Goal: Task Accomplishment & Management: Use online tool/utility

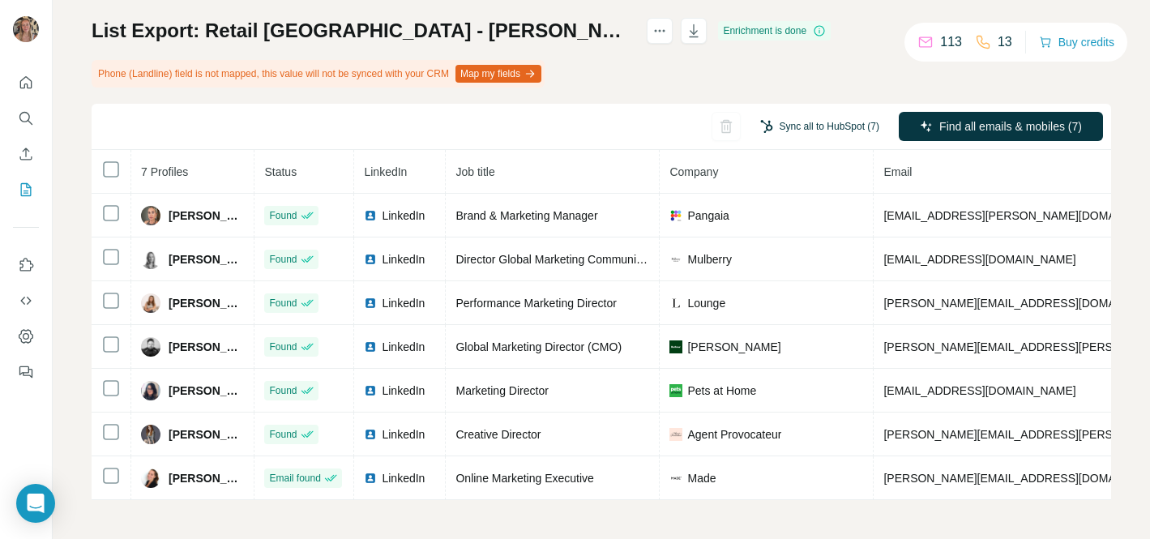
click at [807, 122] on button "Sync all to HubSpot (7)" at bounding box center [820, 126] width 142 height 24
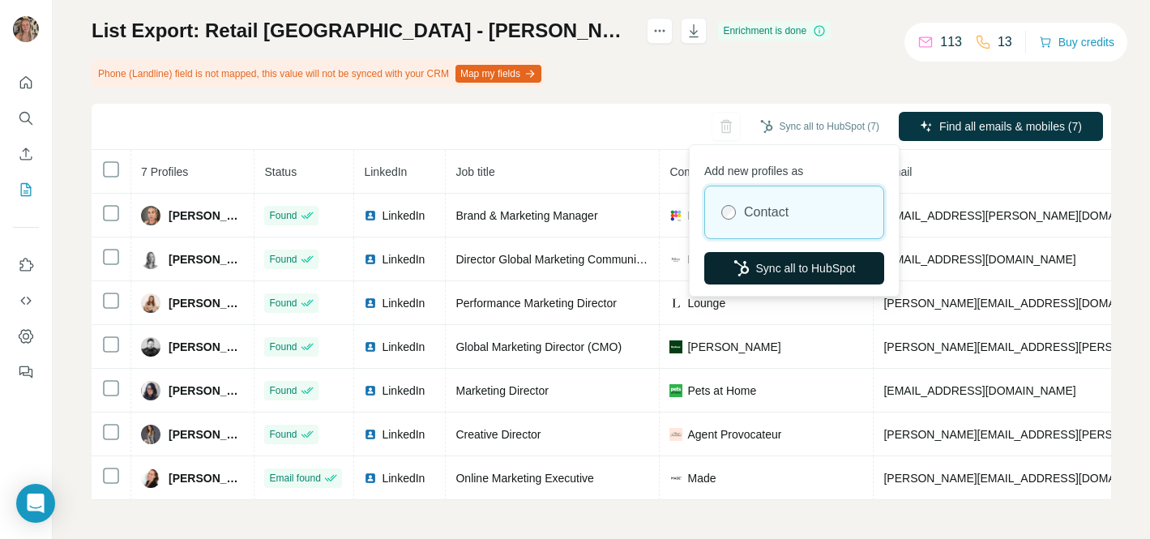
click at [756, 269] on button "Sync all to HubSpot" at bounding box center [794, 268] width 180 height 32
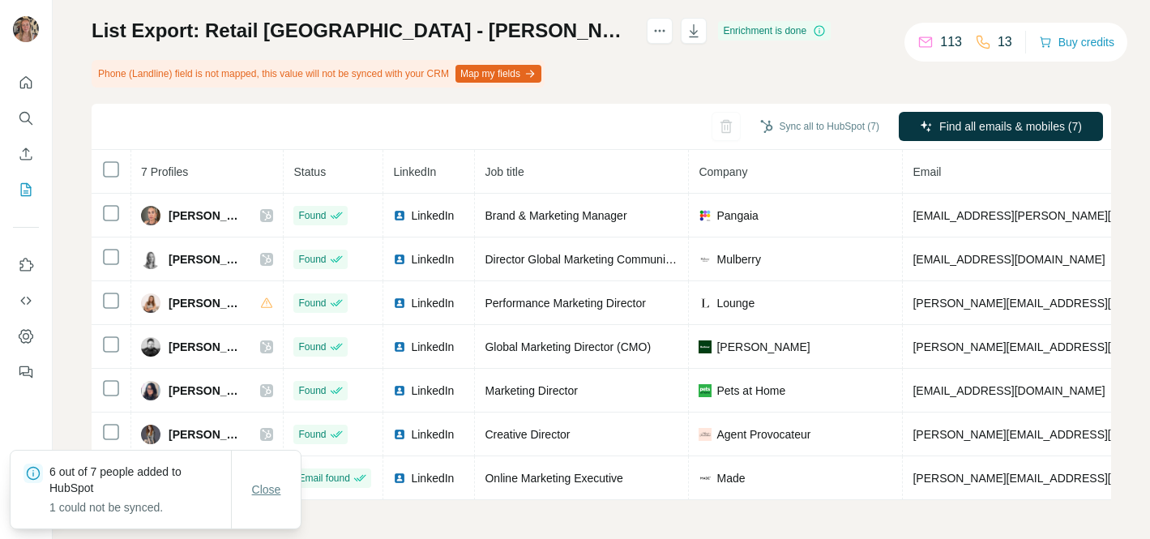
click at [272, 494] on span "Close" at bounding box center [266, 490] width 29 height 16
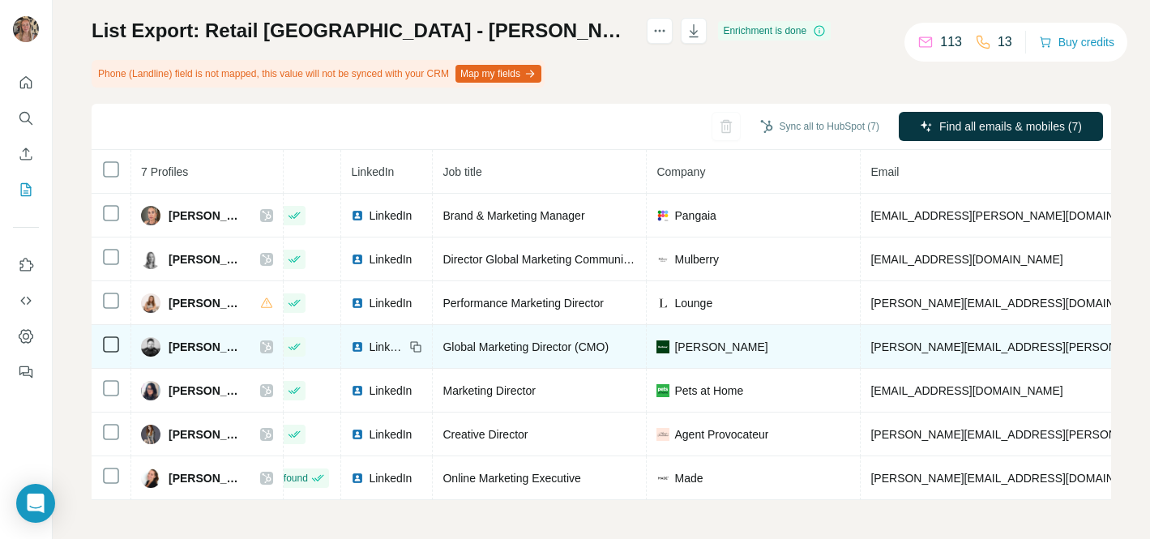
scroll to position [0, 50]
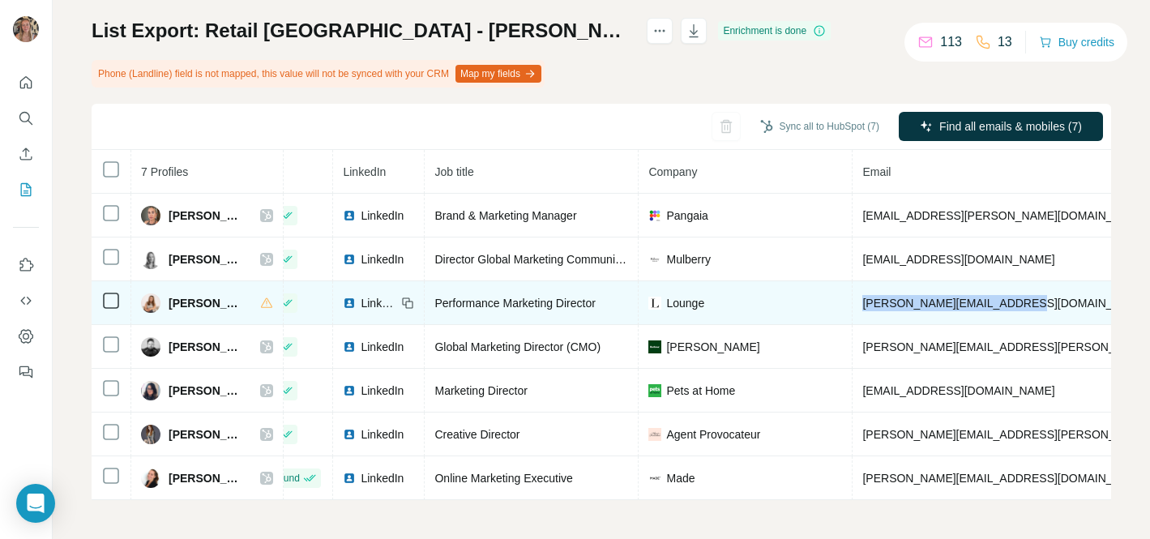
drag, startPoint x: 1034, startPoint y: 303, endPoint x: 850, endPoint y: 303, distance: 183.2
click at [853, 303] on td "hannah@loungeunderwear.com" at bounding box center [1099, 303] width 493 height 44
copy span "hannah@loungeunderwear.com"
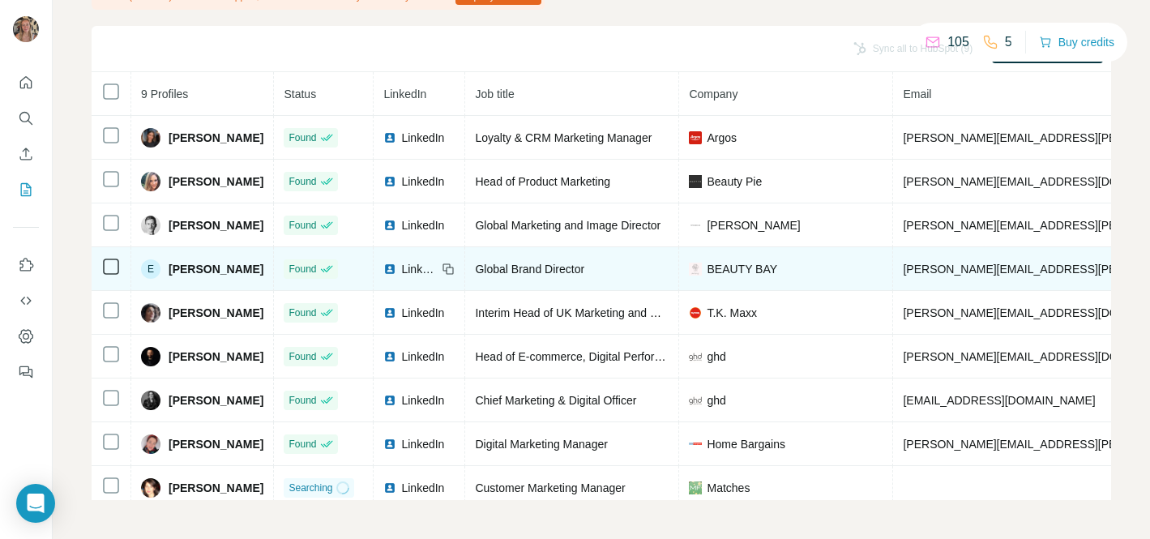
scroll to position [10, 0]
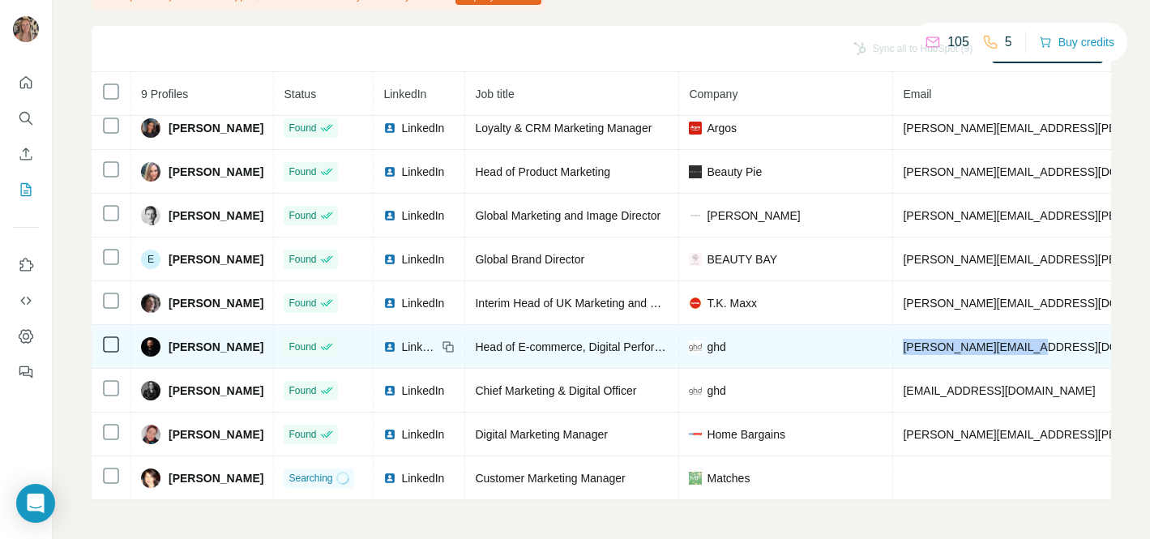
drag, startPoint x: 1056, startPoint y: 345, endPoint x: 905, endPoint y: 341, distance: 151.6
click at [905, 341] on td "k.chapman@ghdhair.com" at bounding box center [1093, 347] width 400 height 44
copy span "k.chapman@ghdhair.com"
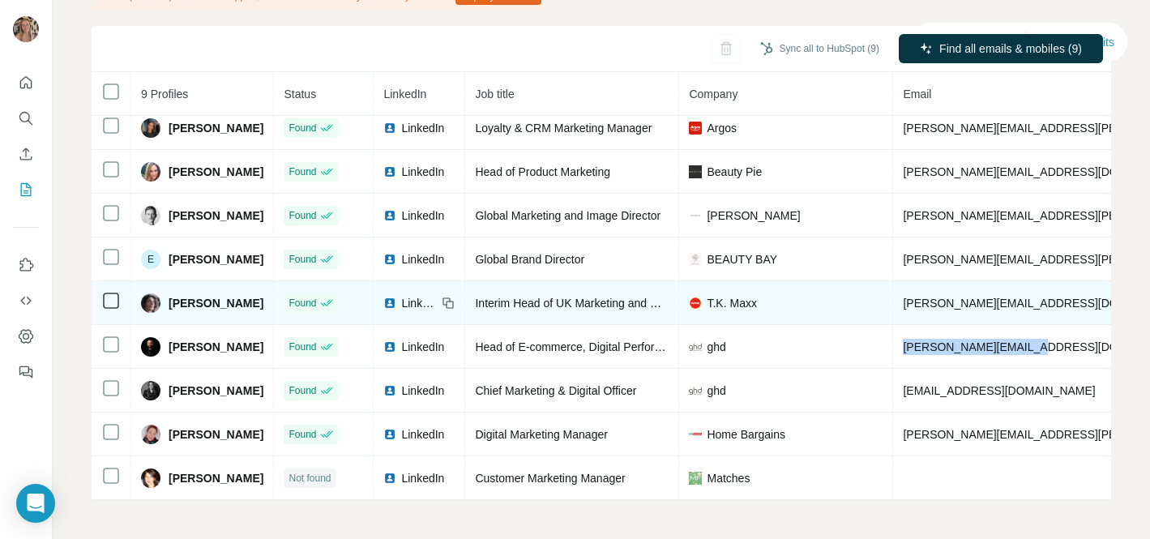
scroll to position [0, 0]
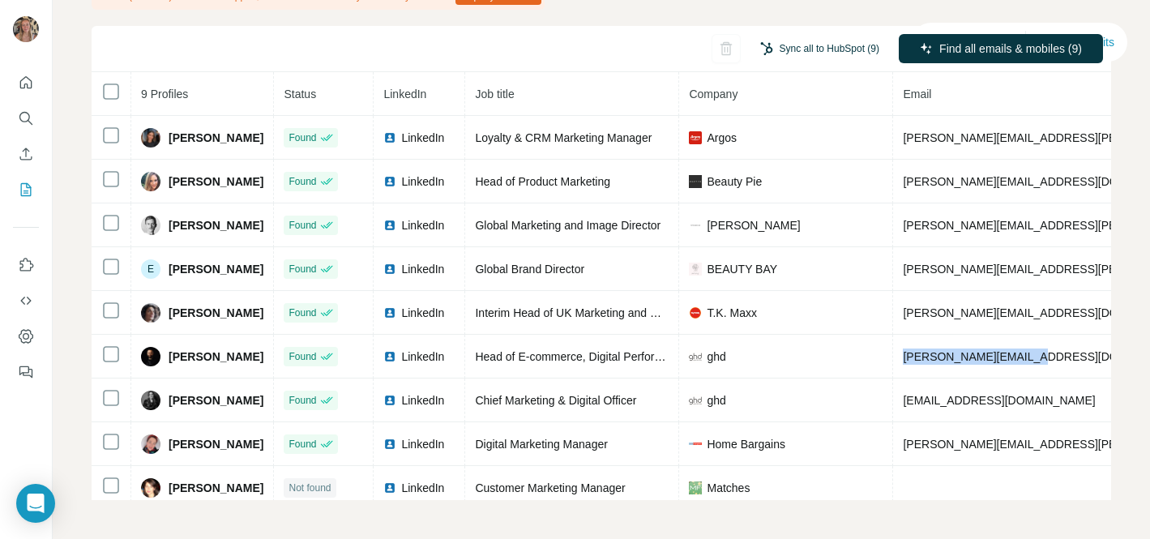
click at [804, 53] on button "Sync all to HubSpot (9)" at bounding box center [820, 48] width 142 height 24
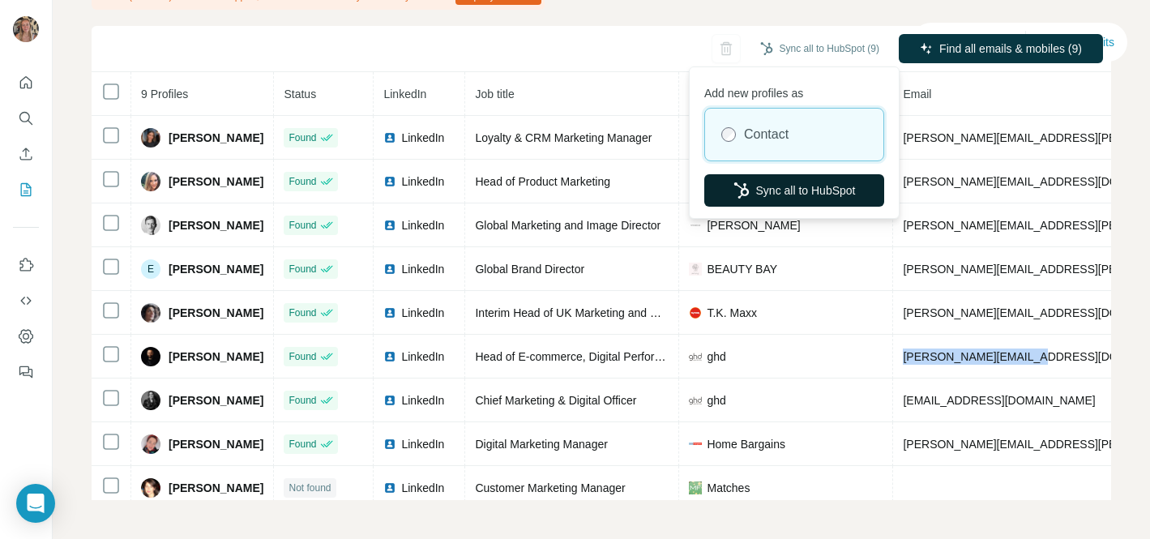
click at [755, 187] on button "Sync all to HubSpot" at bounding box center [794, 190] width 180 height 32
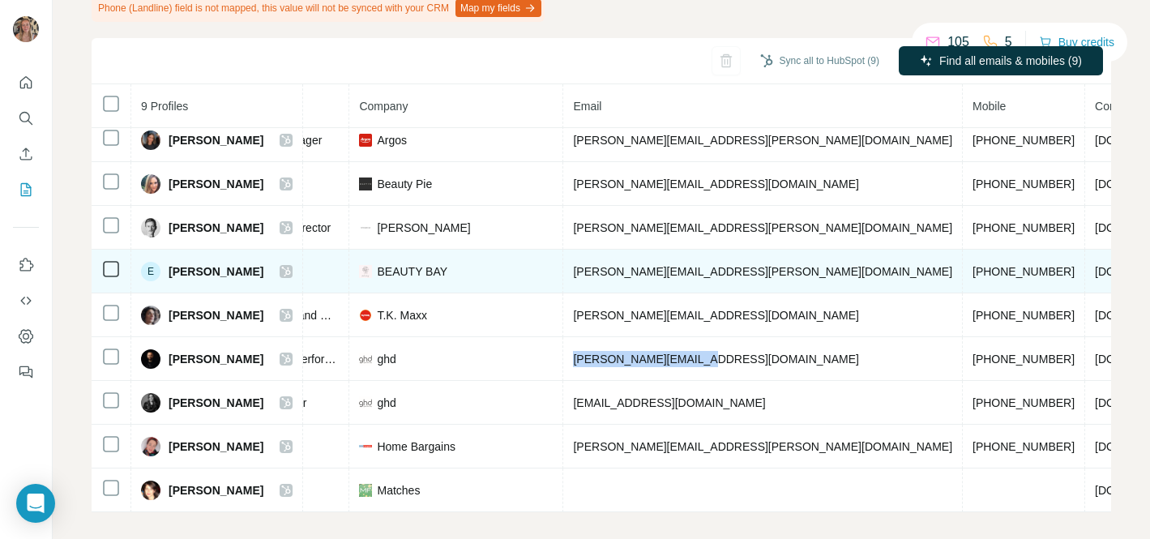
scroll to position [10, 360]
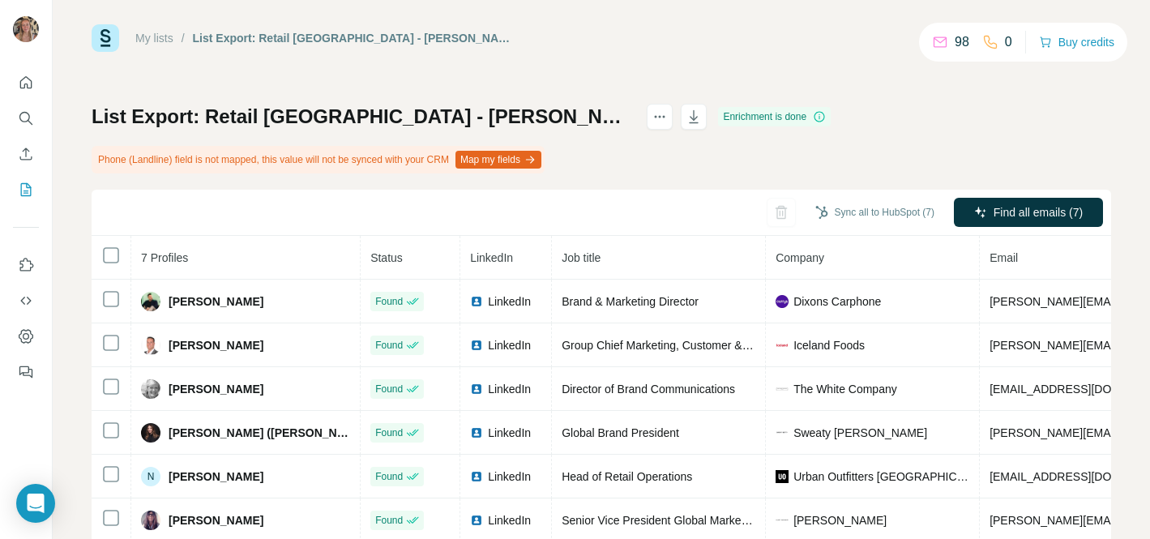
scroll to position [16, 0]
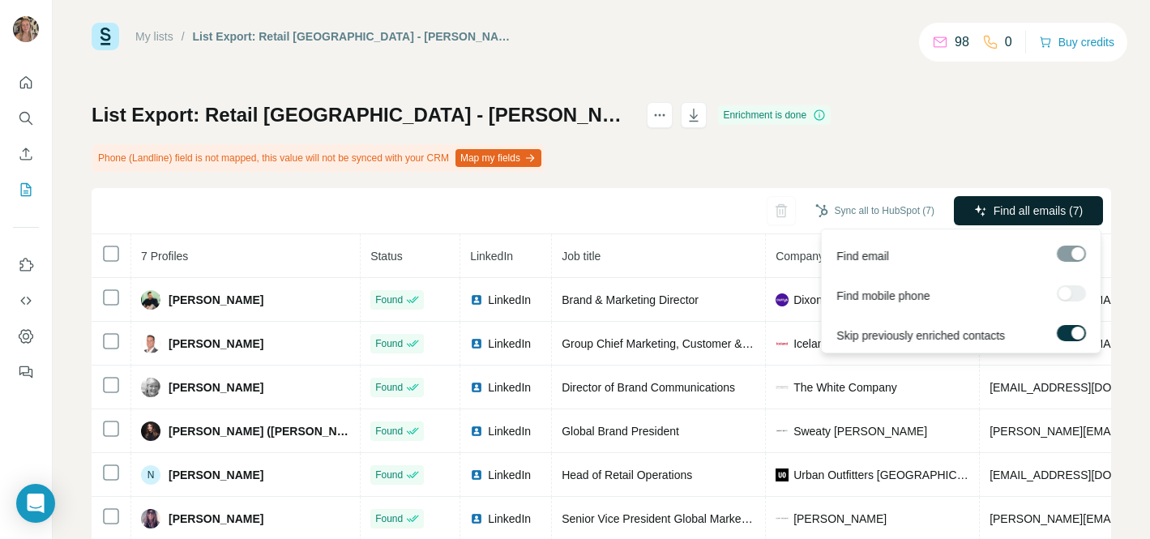
click at [1032, 212] on span "Find all emails (7)" at bounding box center [1038, 211] width 89 height 16
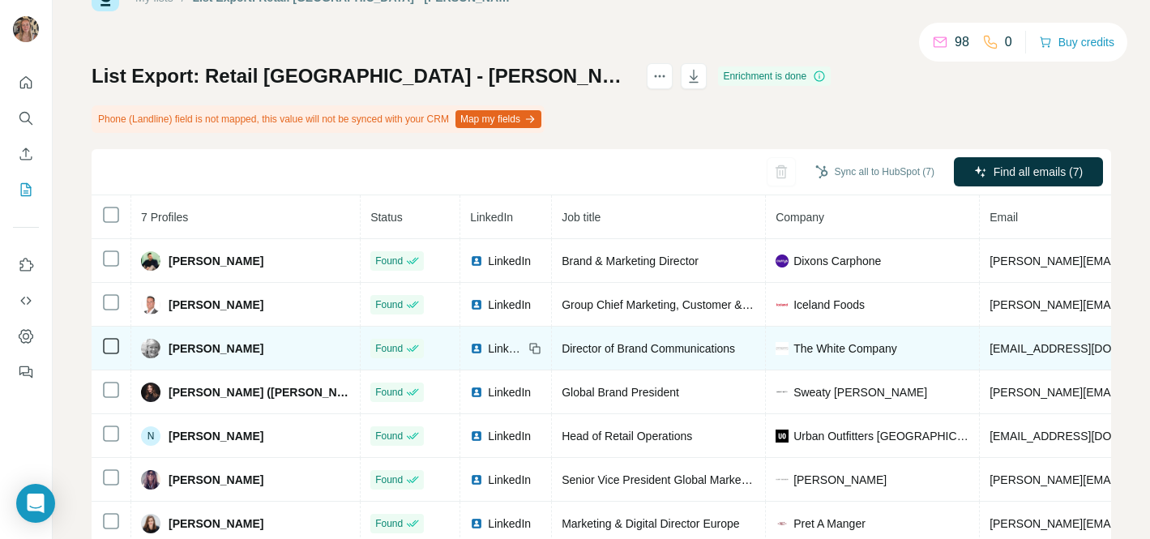
scroll to position [41, 0]
